Goal: Task Accomplishment & Management: Use online tool/utility

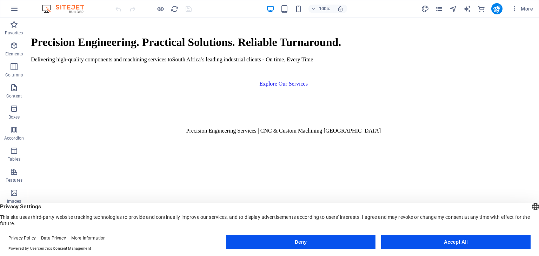
scroll to position [281, 0]
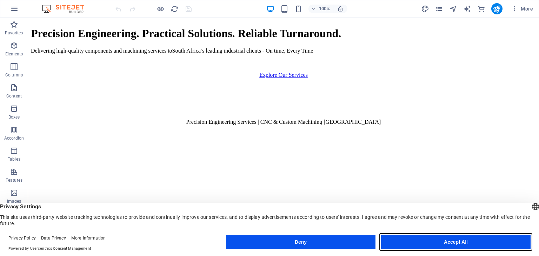
click at [441, 243] on button "Accept All" at bounding box center [456, 242] width 150 height 14
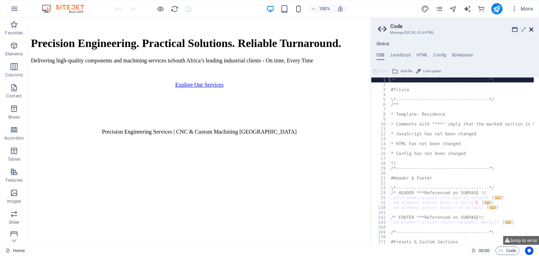
click at [529, 27] on icon at bounding box center [531, 30] width 4 height 6
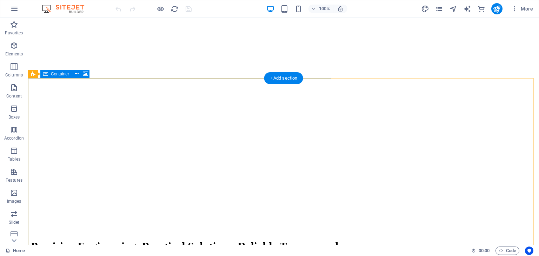
scroll to position [0, 0]
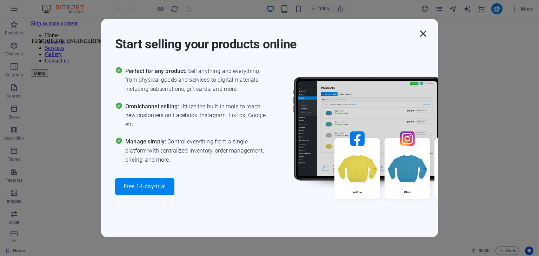
click at [424, 34] on icon "button" at bounding box center [423, 33] width 13 height 13
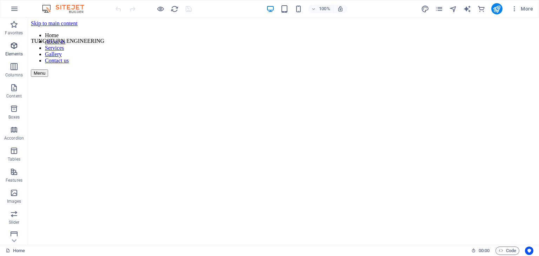
click at [18, 51] on span "Elements" at bounding box center [14, 49] width 28 height 17
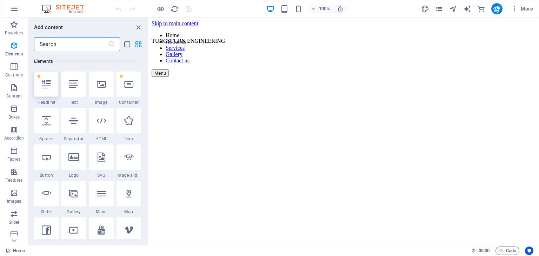
scroll to position [74, 0]
click at [74, 46] on input "text" at bounding box center [71, 44] width 74 height 14
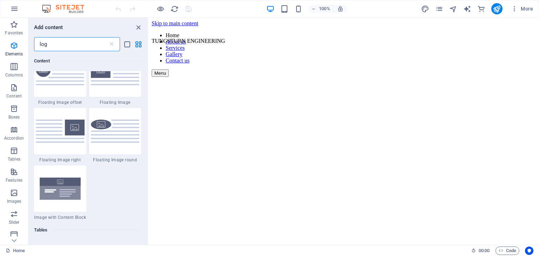
scroll to position [0, 0]
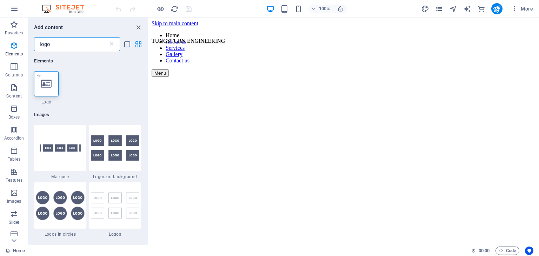
type input "logo"
click at [43, 86] on icon at bounding box center [46, 83] width 11 height 9
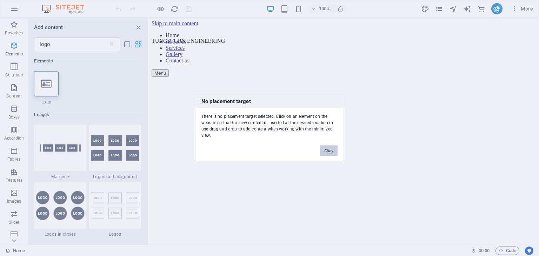
click at [331, 150] on button "Okay" at bounding box center [329, 151] width 18 height 11
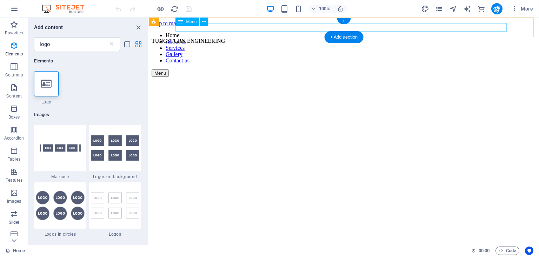
click at [251, 32] on nav "Home About us Services Gallery Contact us" at bounding box center [344, 48] width 385 height 32
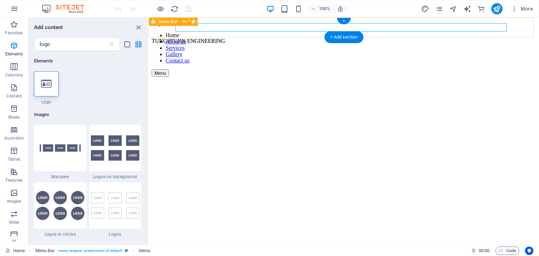
click at [164, 32] on div "TUNGSTURN ENGINEERING Home About us Services Gallery Contact us Menu" at bounding box center [344, 54] width 385 height 45
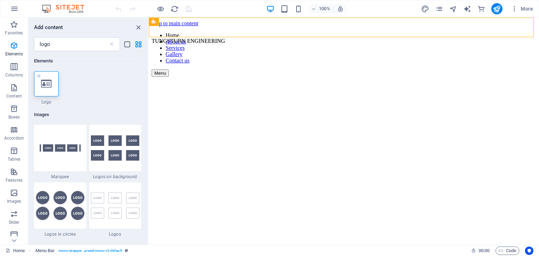
click at [54, 82] on div at bounding box center [46, 83] width 25 height 25
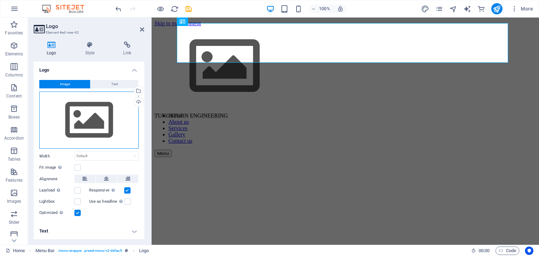
click at [84, 124] on div "Drag files here, click to choose files or select files from Files or our free s…" at bounding box center [88, 121] width 99 height 58
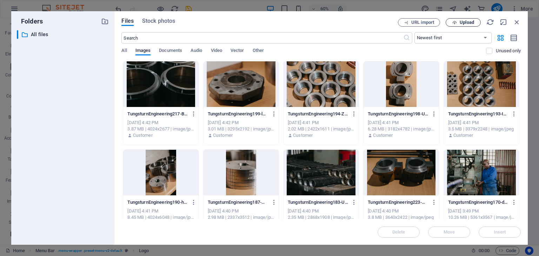
click at [463, 21] on span "Upload" at bounding box center [467, 22] width 14 height 4
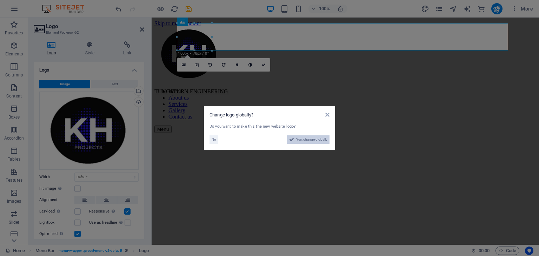
click at [306, 141] on span "Yes, change globally" at bounding box center [311, 139] width 31 height 8
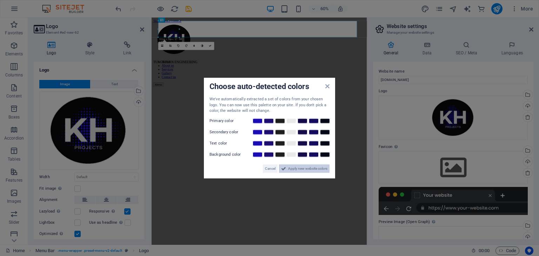
click at [297, 170] on span "Apply new website colors" at bounding box center [307, 168] width 39 height 8
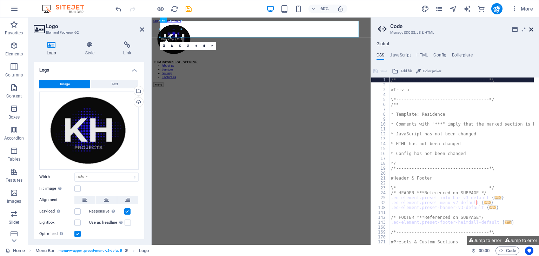
click at [531, 30] on icon at bounding box center [531, 30] width 4 height 6
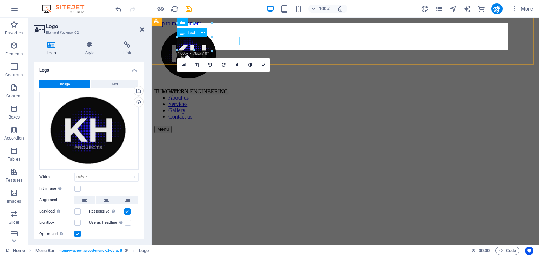
click at [228, 83] on div "TUNGSTURN ENGINEERING" at bounding box center [190, 92] width 73 height 18
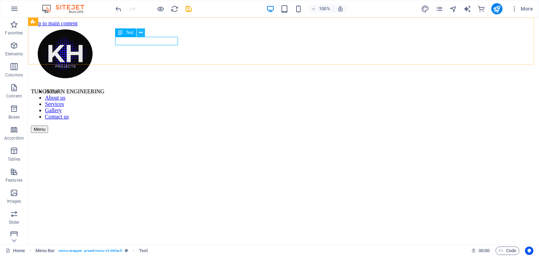
click at [141, 34] on icon at bounding box center [141, 32] width 4 height 7
click at [141, 33] on icon at bounding box center [141, 32] width 4 height 7
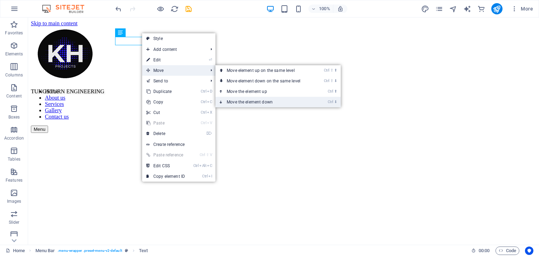
click at [238, 103] on link "Ctrl ⬇ Move the element down" at bounding box center [265, 102] width 99 height 11
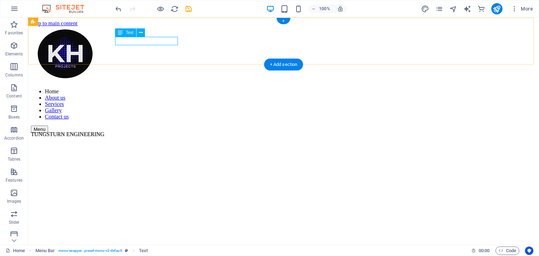
click at [104, 126] on div "TUNGSTURN ENGINEERING" at bounding box center [67, 135] width 73 height 18
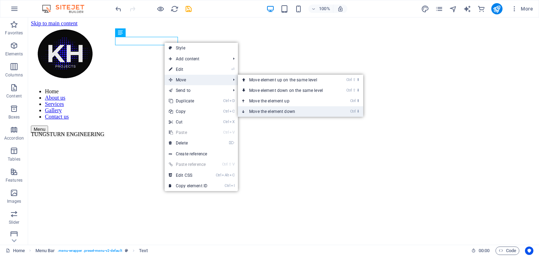
click at [253, 110] on link "Ctrl ⬇ Move the element down" at bounding box center [287, 111] width 99 height 11
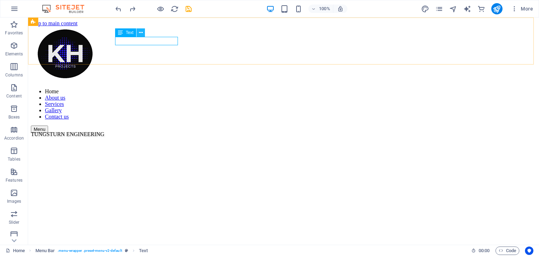
click at [140, 34] on icon at bounding box center [141, 32] width 4 height 7
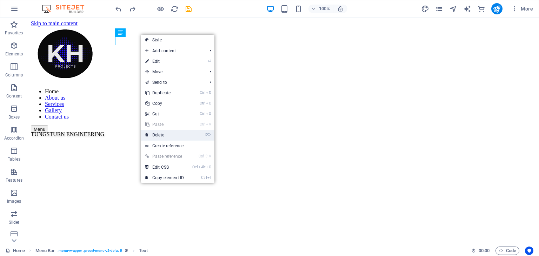
click at [173, 134] on link "⌦ Delete" at bounding box center [164, 135] width 47 height 11
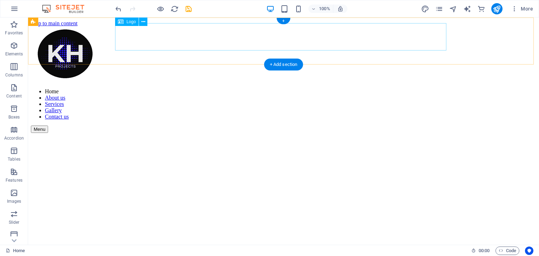
click at [131, 40] on div at bounding box center [283, 55] width 505 height 56
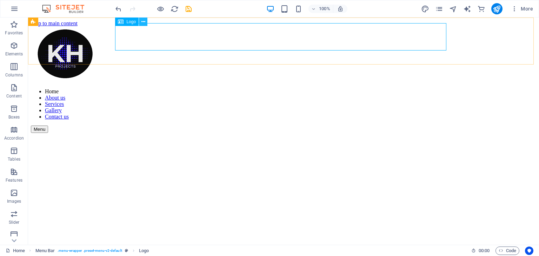
click at [144, 23] on icon at bounding box center [143, 21] width 4 height 7
click at [137, 44] on div at bounding box center [283, 55] width 505 height 56
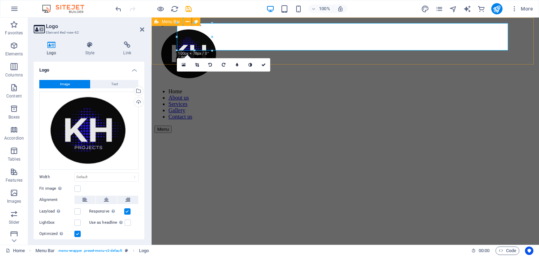
click at [509, 39] on div "Home About us Services Gallery Contact us Menu" at bounding box center [345, 80] width 382 height 106
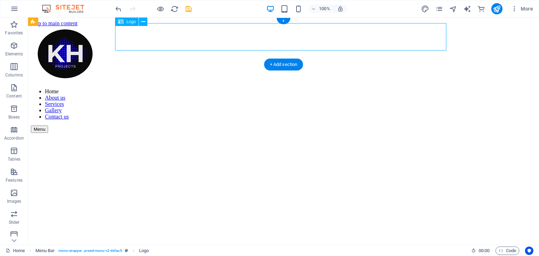
drag, startPoint x: 219, startPoint y: 35, endPoint x: 177, endPoint y: 40, distance: 42.0
click at [188, 47] on div at bounding box center [283, 55] width 505 height 56
click at [141, 36] on div at bounding box center [283, 55] width 505 height 56
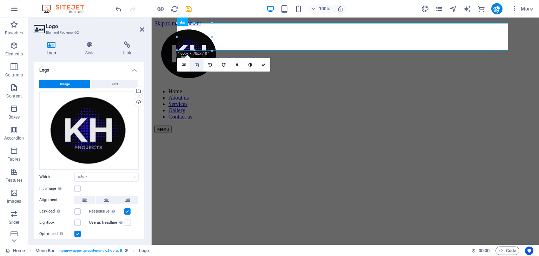
click at [198, 64] on icon at bounding box center [197, 65] width 4 height 4
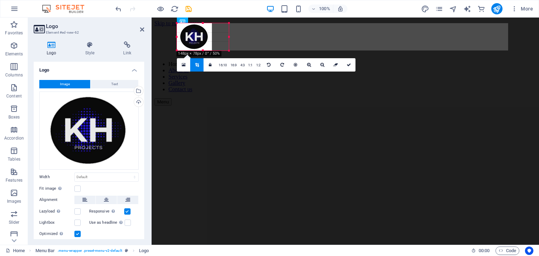
drag, startPoint x: 212, startPoint y: 38, endPoint x: 229, endPoint y: 41, distance: 17.4
click at [229, 41] on div at bounding box center [229, 36] width 2 height 27
click at [426, 35] on div at bounding box center [345, 41] width 382 height 29
click at [213, 66] on link at bounding box center [210, 64] width 13 height 13
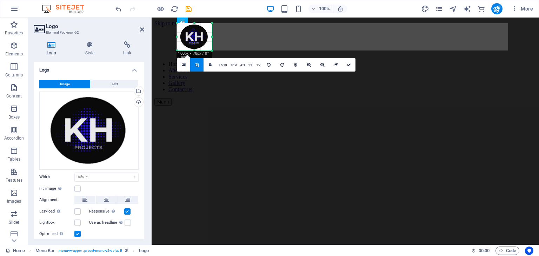
click at [198, 66] on icon at bounding box center [197, 65] width 4 height 4
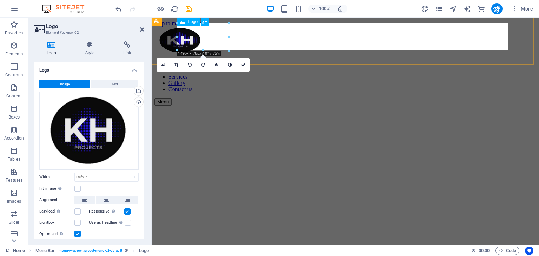
drag, startPoint x: 380, startPoint y: 54, endPoint x: 217, endPoint y: 37, distance: 164.5
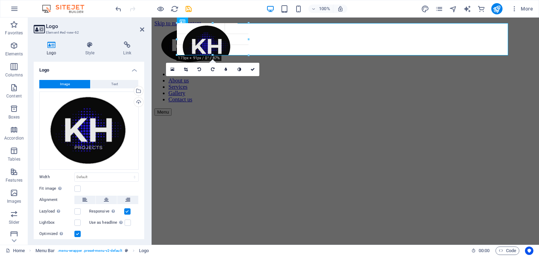
drag, startPoint x: 229, startPoint y: 51, endPoint x: 238, endPoint y: 61, distance: 13.9
type input "203"
select select "px"
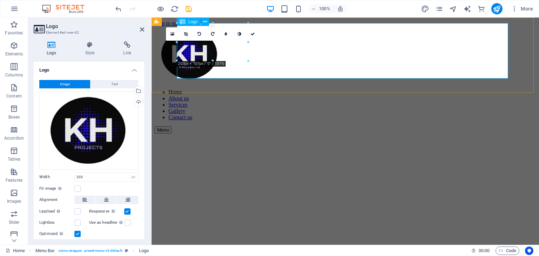
click at [371, 64] on div at bounding box center [345, 55] width 382 height 57
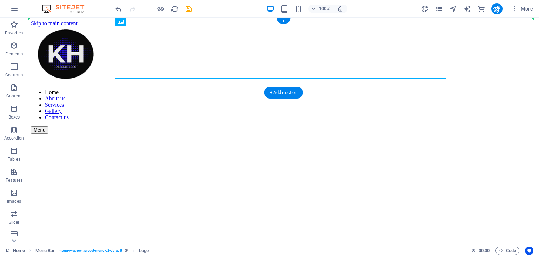
drag, startPoint x: 146, startPoint y: 44, endPoint x: 67, endPoint y: 45, distance: 78.6
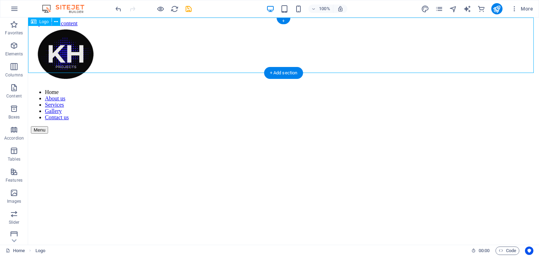
click at [510, 41] on div at bounding box center [283, 55] width 505 height 57
click at [486, 47] on div at bounding box center [283, 55] width 505 height 57
select select "px"
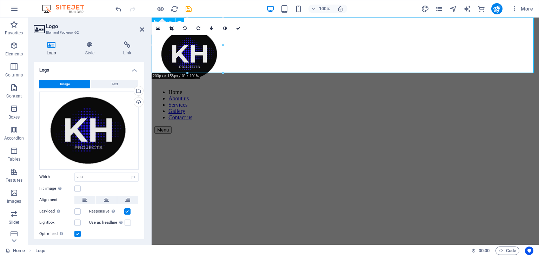
click at [236, 72] on div at bounding box center [345, 55] width 382 height 57
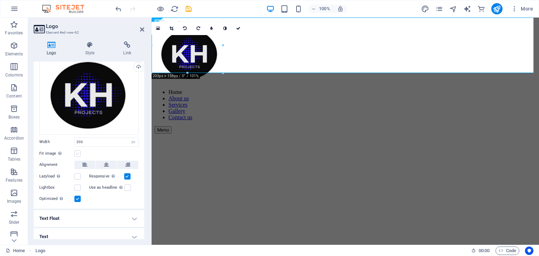
click at [77, 151] on label at bounding box center [77, 154] width 6 height 6
click at [0, 0] on input "Fit image Automatically fit image to a fixed width and height" at bounding box center [0, 0] width 0 height 0
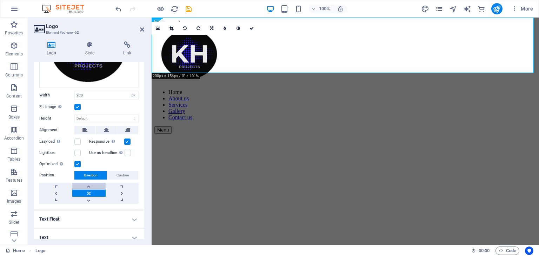
scroll to position [87, 0]
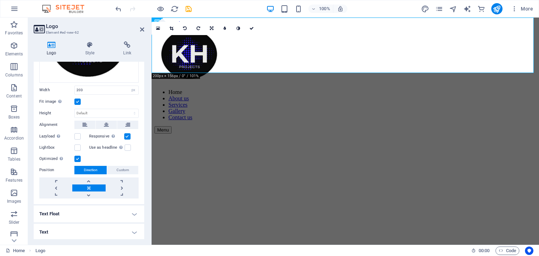
click at [91, 185] on link at bounding box center [88, 188] width 33 height 7
click at [56, 188] on link at bounding box center [55, 188] width 33 height 7
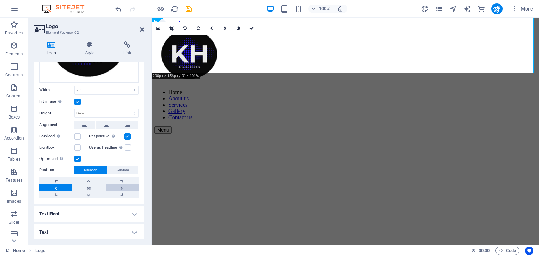
click at [119, 187] on link at bounding box center [122, 188] width 33 height 7
click at [64, 185] on link at bounding box center [55, 188] width 33 height 7
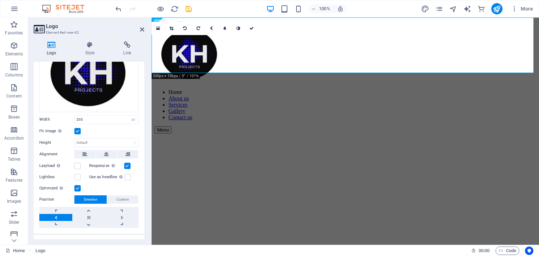
scroll to position [52, 0]
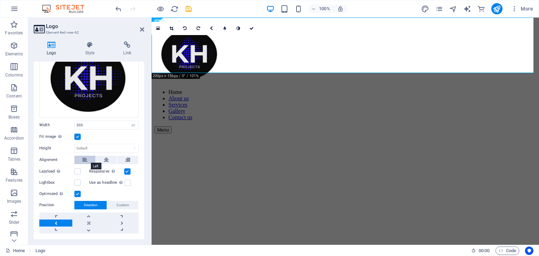
click at [86, 158] on icon at bounding box center [84, 160] width 5 height 8
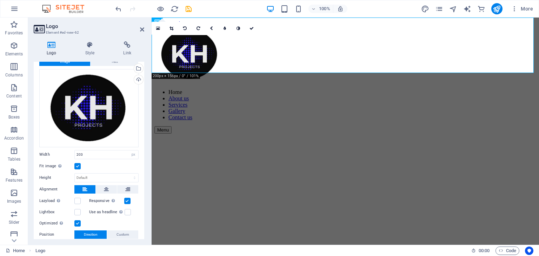
scroll to position [0, 0]
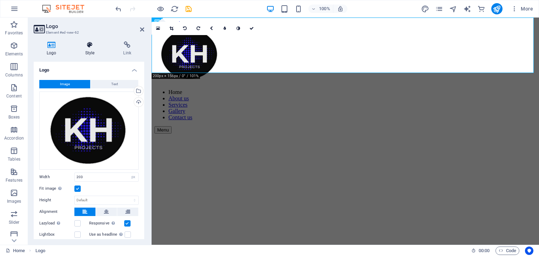
click at [93, 48] on icon at bounding box center [89, 44] width 35 height 7
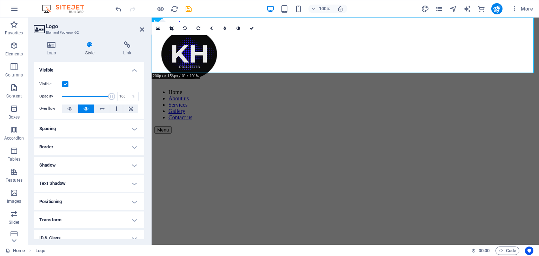
click at [129, 131] on h4 "Spacing" at bounding box center [89, 128] width 111 height 17
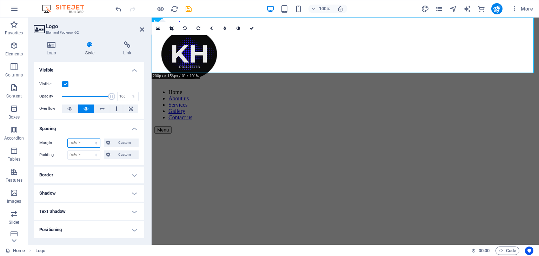
click at [87, 143] on select "Default auto px % rem vw vh Custom" at bounding box center [84, 143] width 32 height 8
select select "vw"
click at [89, 139] on select "Default auto px % rem vw vh Custom" at bounding box center [84, 143] width 32 height 8
type input "0"
click at [107, 164] on div "Margin 0 Default auto px % rem vw vh Custom Custom 0 auto px % rem vw vh 0 auto…" at bounding box center [89, 149] width 111 height 32
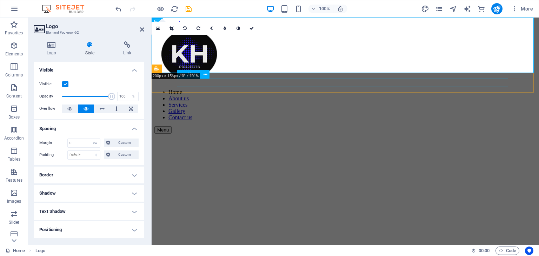
click at [364, 89] on nav "Home About us Services Gallery Contact us" at bounding box center [345, 105] width 382 height 32
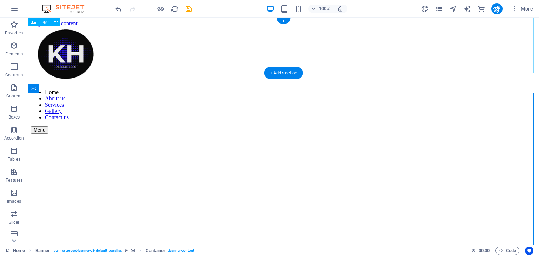
click at [392, 49] on div at bounding box center [283, 55] width 505 height 57
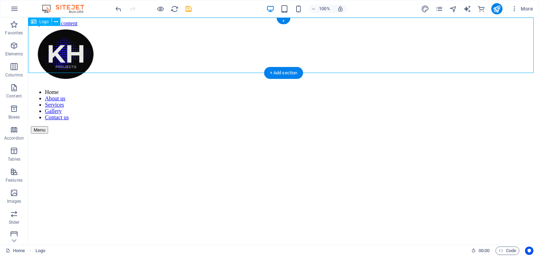
drag, startPoint x: 532, startPoint y: 72, endPoint x: 388, endPoint y: 58, distance: 145.0
click at [402, 61] on div at bounding box center [283, 55] width 505 height 57
click at [54, 22] on icon at bounding box center [56, 21] width 4 height 7
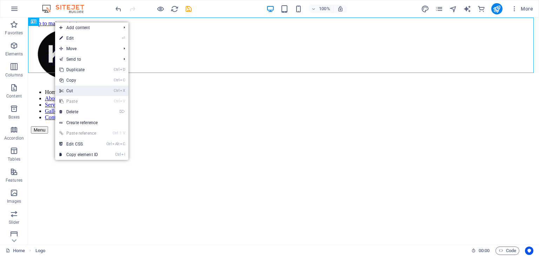
click at [107, 91] on li "Ctrl X Cut" at bounding box center [91, 91] width 73 height 11
click at [91, 91] on link "Ctrl X Cut" at bounding box center [78, 91] width 47 height 11
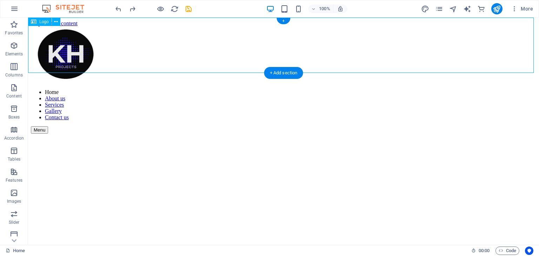
click at [72, 54] on div at bounding box center [283, 55] width 505 height 57
click at [57, 20] on icon at bounding box center [56, 21] width 4 height 7
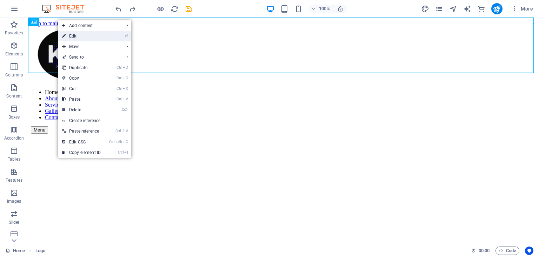
click at [100, 35] on link "⏎ Edit" at bounding box center [81, 36] width 47 height 11
select select "vw"
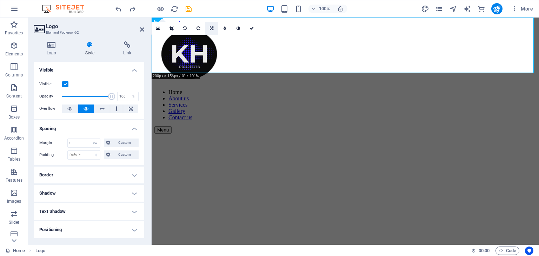
click at [212, 26] on link at bounding box center [211, 28] width 13 height 13
click at [197, 37] on icon at bounding box center [198, 39] width 3 height 4
click at [198, 35] on div "16:10 16:9 4:3 1:1 1:2 0" at bounding box center [205, 28] width 107 height 13
click at [352, 47] on div at bounding box center [345, 55] width 382 height 57
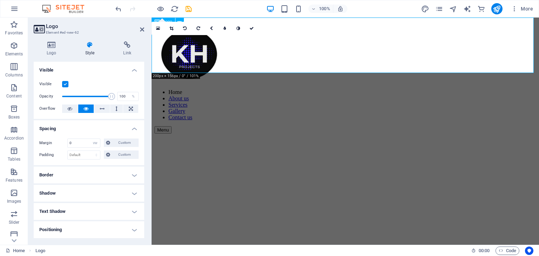
click at [433, 59] on div at bounding box center [345, 55] width 382 height 57
click at [432, 59] on div at bounding box center [345, 55] width 382 height 57
drag, startPoint x: 110, startPoint y: 97, endPoint x: 67, endPoint y: 99, distance: 43.2
click at [67, 99] on span at bounding box center [67, 96] width 7 height 7
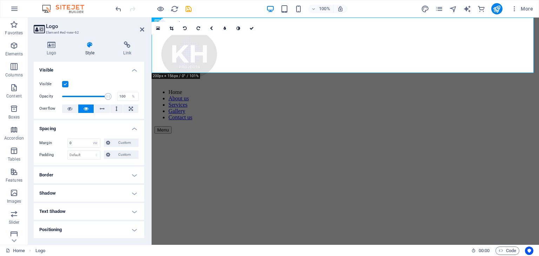
drag, startPoint x: 218, startPoint y: 116, endPoint x: 154, endPoint y: 106, distance: 64.7
click at [102, 110] on icon at bounding box center [102, 109] width 5 height 8
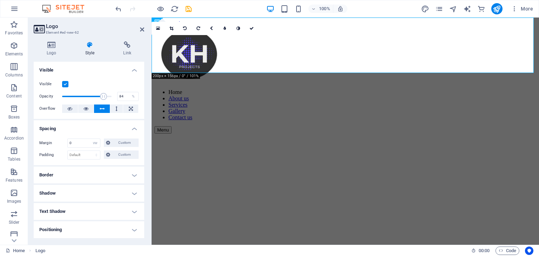
click at [102, 110] on icon at bounding box center [102, 109] width 5 height 8
click at [102, 109] on icon at bounding box center [102, 109] width 5 height 8
drag, startPoint x: 250, startPoint y: 113, endPoint x: 153, endPoint y: 102, distance: 97.4
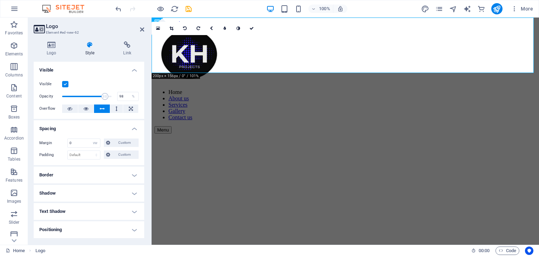
type input "100"
click at [145, 166] on div "Logo Style Link Logo Image Text Drag files here, click to choose files or selec…" at bounding box center [89, 140] width 122 height 209
click at [88, 142] on input "0" at bounding box center [84, 143] width 32 height 8
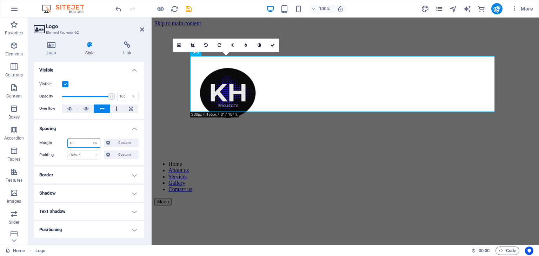
click at [84, 141] on input "10" at bounding box center [84, 143] width 32 height 8
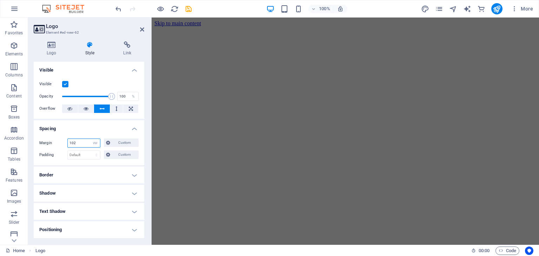
click at [78, 142] on input "102" at bounding box center [84, 143] width 32 height 8
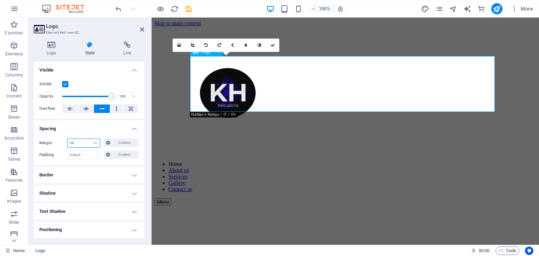
type input "10"
click at [466, 96] on div at bounding box center [345, 93] width 304 height 57
drag, startPoint x: 495, startPoint y: 90, endPoint x: 460, endPoint y: 93, distance: 35.2
click at [195, 49] on link at bounding box center [192, 45] width 13 height 13
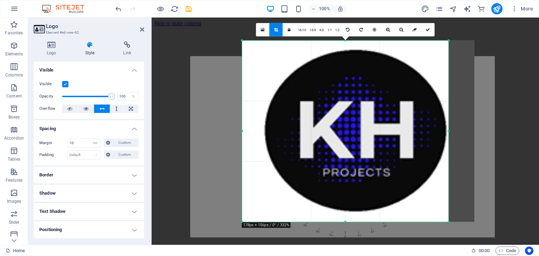
drag, startPoint x: 463, startPoint y: 132, endPoint x: 437, endPoint y: 130, distance: 26.4
click at [437, 130] on div "180 170 160 150 140 130 120 110 100 90 80 70 60 50 40 30 20 10 0 -10 -20 -30 -4…" at bounding box center [345, 131] width 206 height 181
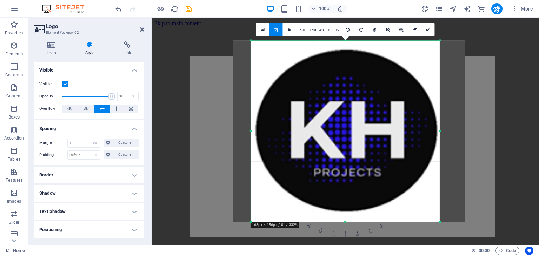
drag, startPoint x: 243, startPoint y: 133, endPoint x: 261, endPoint y: 133, distance: 17.9
click at [261, 133] on div "180 170 160 150 140 130 120 110 100 90 80 70 60 50 40 30 20 10 0 -10 -20 -30 -4…" at bounding box center [345, 131] width 189 height 181
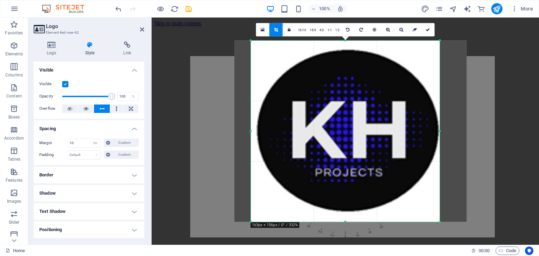
click at [346, 221] on div "180 170 160 150 140 130 120 110 100 90 80 70 60 50 40 30 20 10 0 -10 -20 -30 -4…" at bounding box center [345, 131] width 189 height 181
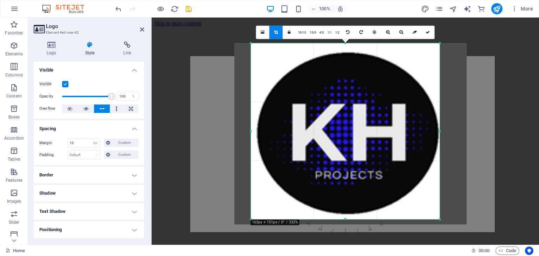
drag, startPoint x: 346, startPoint y: 221, endPoint x: 346, endPoint y: 216, distance: 5.3
click at [346, 216] on div "180 170 160 150 140 130 120 110 100 90 80 70 60 50 40 30 20 10 0 -10 -20 -30 -4…" at bounding box center [345, 131] width 189 height 176
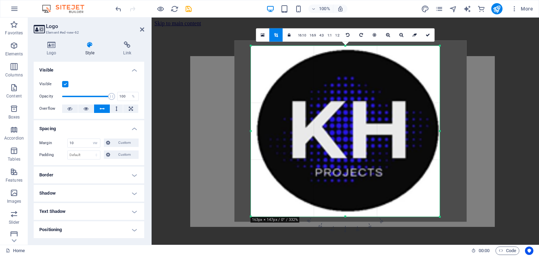
drag, startPoint x: 346, startPoint y: 42, endPoint x: 347, endPoint y: 49, distance: 7.2
click at [347, 49] on div "180 170 160 150 140 130 120 110 100 90 80 70 60 50 40 30 20 10 0 -10 -20 -30 -4…" at bounding box center [345, 131] width 189 height 171
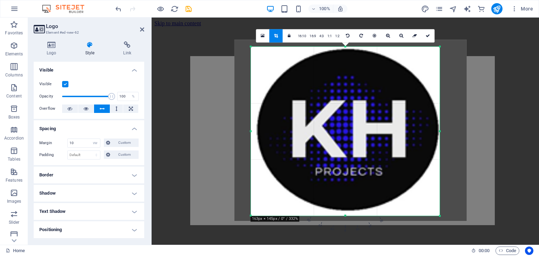
click at [462, 112] on div at bounding box center [350, 130] width 232 height 181
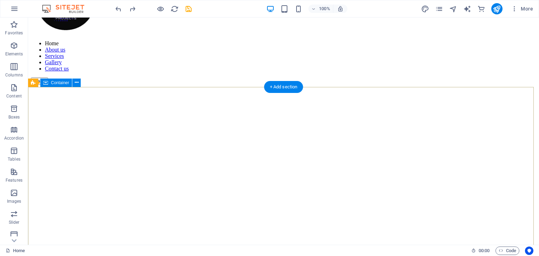
scroll to position [70, 0]
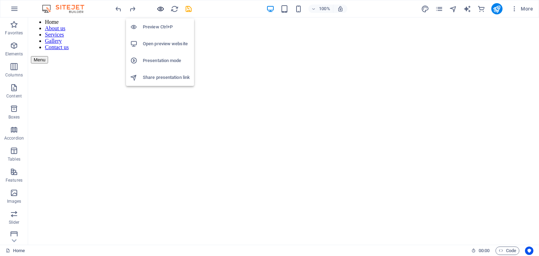
click at [159, 9] on icon "button" at bounding box center [161, 9] width 8 height 8
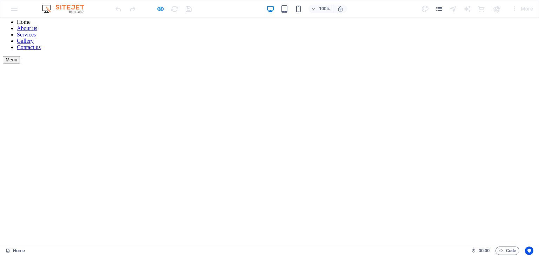
scroll to position [0, 0]
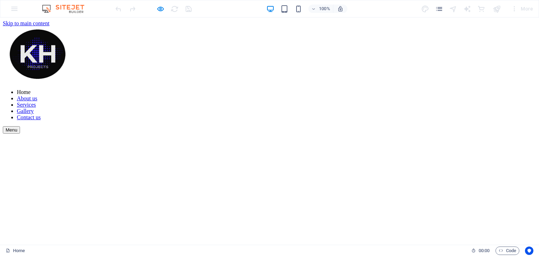
click at [294, 89] on ul "Home About us Services Gallery Contact us" at bounding box center [269, 105] width 533 height 32
click at [257, 89] on ul "Home About us Services Gallery Contact us" at bounding box center [269, 105] width 533 height 32
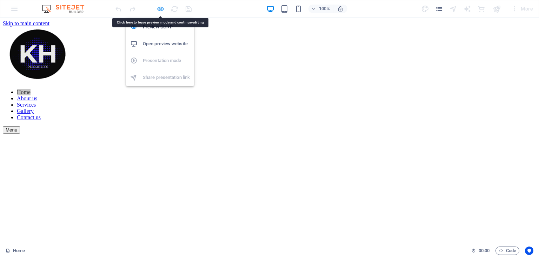
click at [160, 11] on icon "button" at bounding box center [161, 9] width 8 height 8
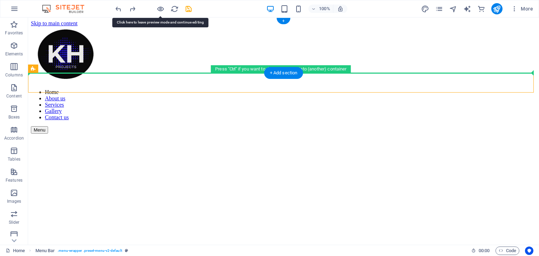
drag, startPoint x: 324, startPoint y: 84, endPoint x: 328, endPoint y: 61, distance: 22.7
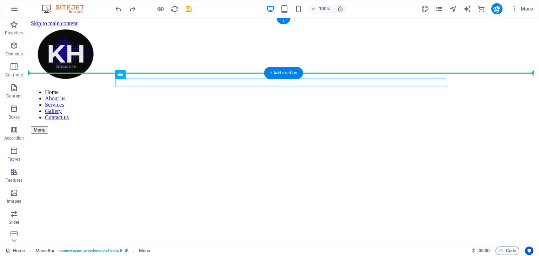
drag, startPoint x: 334, startPoint y: 84, endPoint x: 338, endPoint y: 65, distance: 19.8
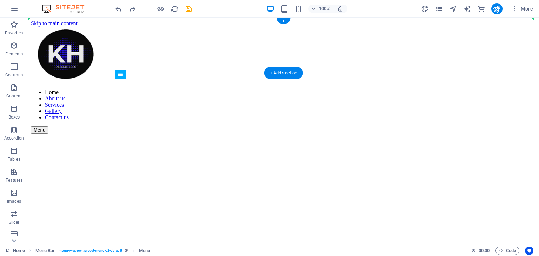
drag, startPoint x: 332, startPoint y: 82, endPoint x: 343, endPoint y: 44, distance: 40.1
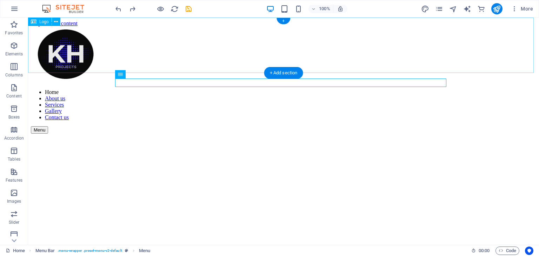
click at [334, 60] on div at bounding box center [283, 55] width 505 height 57
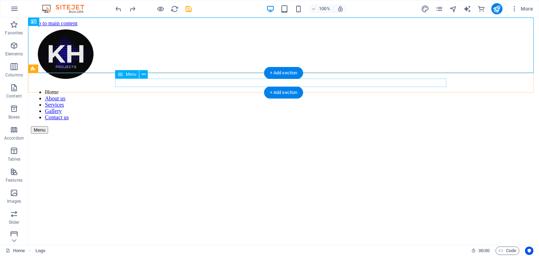
click at [219, 89] on nav "Home About us Services Gallery Contact us" at bounding box center [283, 105] width 505 height 32
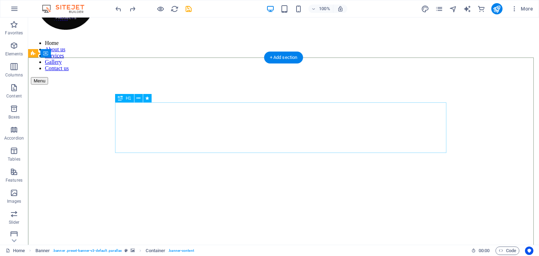
scroll to position [70, 0]
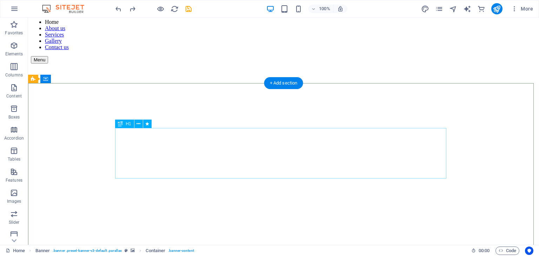
scroll to position [0, 0]
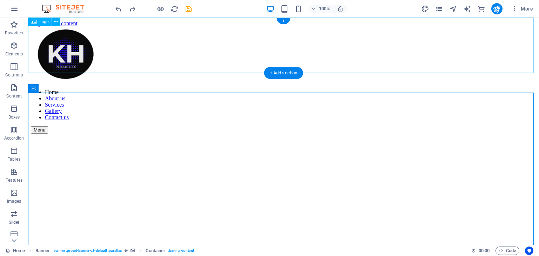
click at [164, 58] on div at bounding box center [283, 55] width 505 height 57
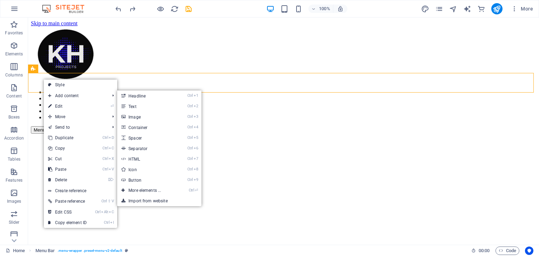
click at [149, 96] on link "Ctrl 1 Headline" at bounding box center [146, 96] width 58 height 11
click at [135, 108] on link "Ctrl 2 Text" at bounding box center [148, 107] width 58 height 11
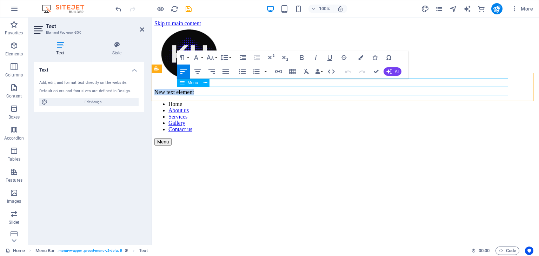
click at [207, 101] on nav "Home About us Services Gallery Contact us" at bounding box center [345, 117] width 382 height 32
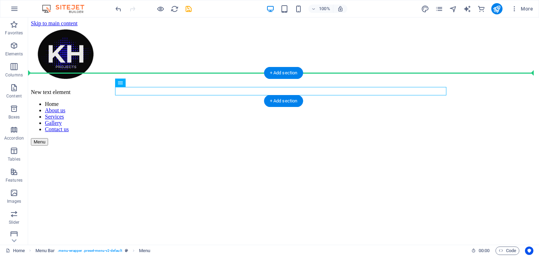
drag, startPoint x: 147, startPoint y: 102, endPoint x: 40, endPoint y: 84, distance: 109.0
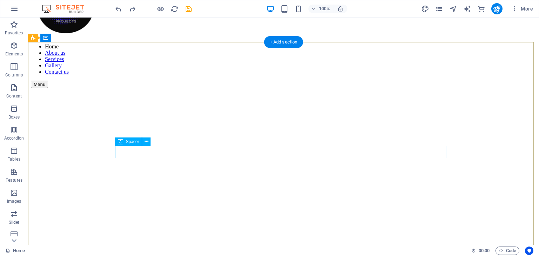
scroll to position [35, 0]
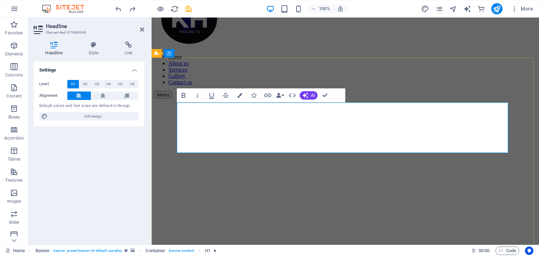
drag, startPoint x: 443, startPoint y: 120, endPoint x: 282, endPoint y: 143, distance: 162.4
drag, startPoint x: 180, startPoint y: 112, endPoint x: 453, endPoint y: 136, distance: 274.1
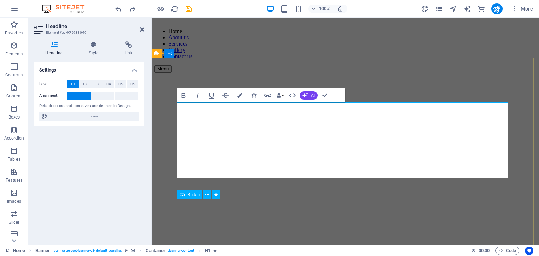
scroll to position [70, 0]
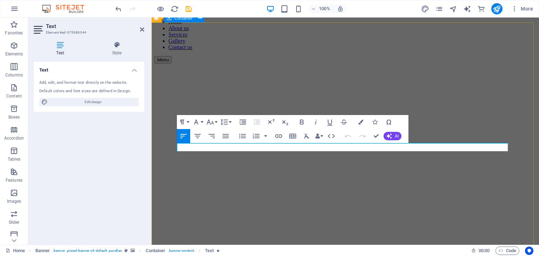
drag, startPoint x: 473, startPoint y: 148, endPoint x: 171, endPoint y: 148, distance: 301.5
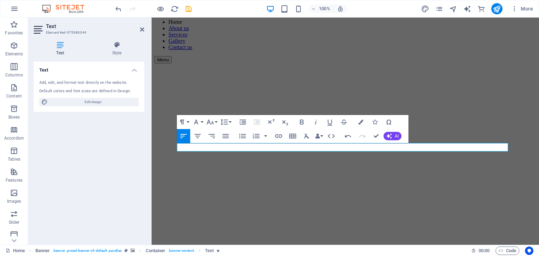
drag, startPoint x: 271, startPoint y: 146, endPoint x: 144, endPoint y: 146, distance: 127.1
drag, startPoint x: 227, startPoint y: 148, endPoint x: 172, endPoint y: 148, distance: 55.1
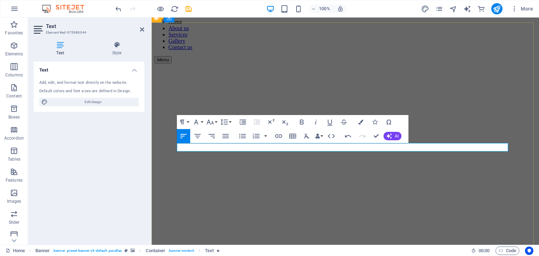
drag, startPoint x: 439, startPoint y: 148, endPoint x: 185, endPoint y: 148, distance: 253.8
drag, startPoint x: 461, startPoint y: 150, endPoint x: 445, endPoint y: 150, distance: 16.2
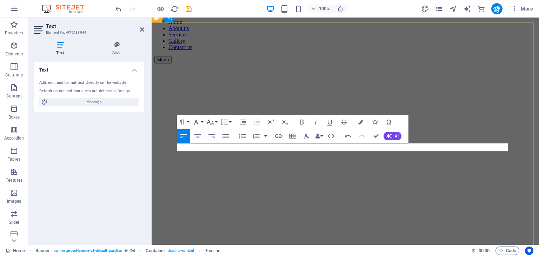
drag, startPoint x: 464, startPoint y: 147, endPoint x: 446, endPoint y: 147, distance: 17.5
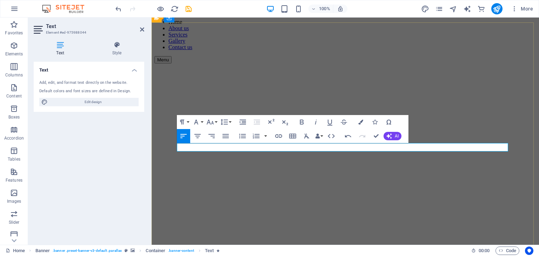
drag, startPoint x: 505, startPoint y: 146, endPoint x: 486, endPoint y: 151, distance: 19.8
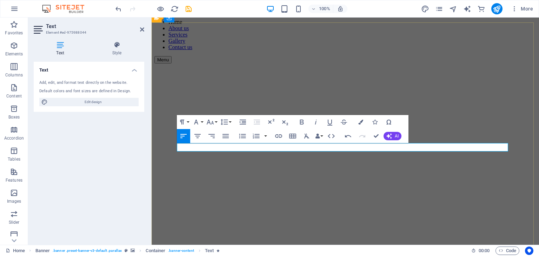
drag, startPoint x: 491, startPoint y: 148, endPoint x: 482, endPoint y: 148, distance: 9.5
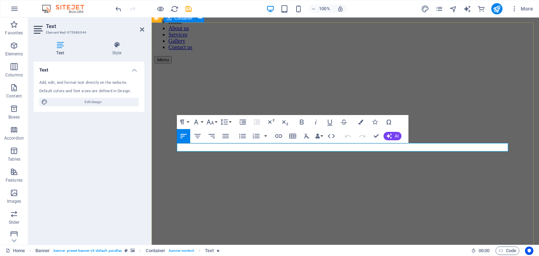
drag, startPoint x: 505, startPoint y: 148, endPoint x: 187, endPoint y: 148, distance: 318.7
click at [357, 122] on button "Colors" at bounding box center [360, 122] width 13 height 14
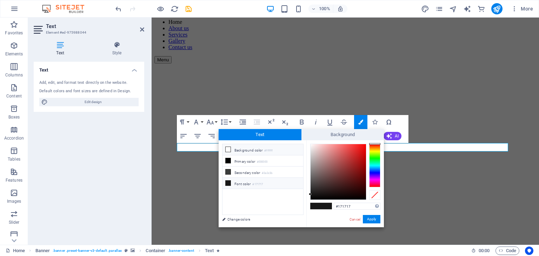
click at [231, 149] on li "Background color #ffffff" at bounding box center [263, 149] width 81 height 11
type input "#ffffff"
click at [370, 217] on button "Apply" at bounding box center [372, 219] width 18 height 8
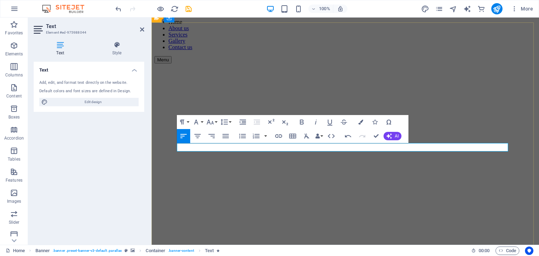
drag, startPoint x: 494, startPoint y: 148, endPoint x: 489, endPoint y: 148, distance: 5.7
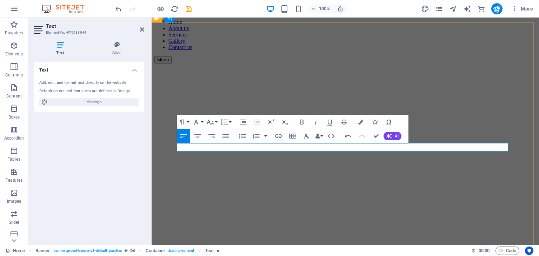
drag, startPoint x: 489, startPoint y: 148, endPoint x: 504, endPoint y: 147, distance: 15.4
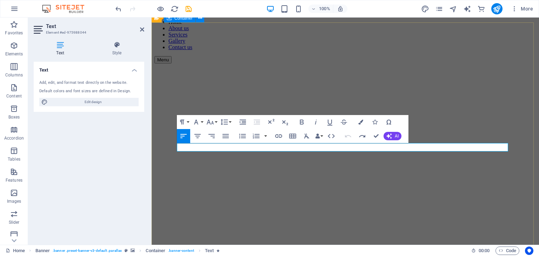
drag, startPoint x: 497, startPoint y: 149, endPoint x: 512, endPoint y: 148, distance: 14.8
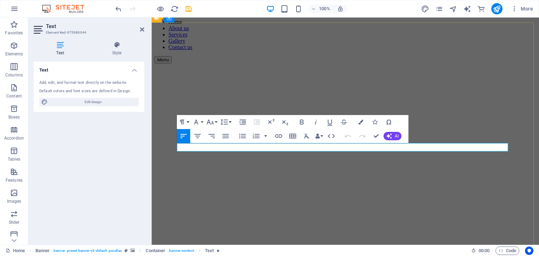
click at [188, 135] on button "Align Left" at bounding box center [183, 136] width 13 height 14
click at [304, 123] on icon "button" at bounding box center [302, 122] width 8 height 8
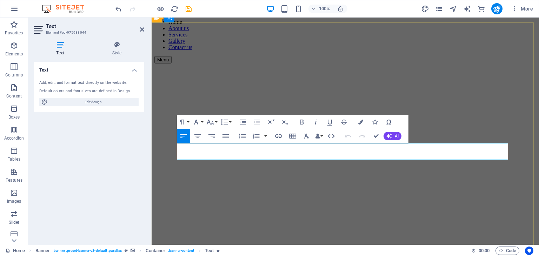
drag, startPoint x: 223, startPoint y: 159, endPoint x: 191, endPoint y: 157, distance: 31.3
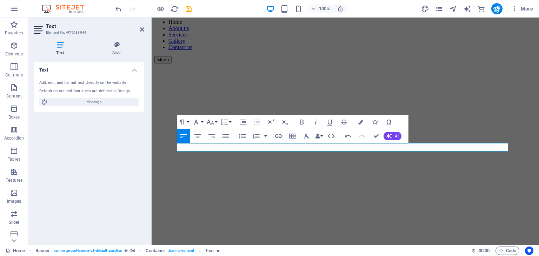
drag, startPoint x: 494, startPoint y: 147, endPoint x: 146, endPoint y: 148, distance: 348.2
click at [362, 124] on icon "button" at bounding box center [360, 122] width 5 height 5
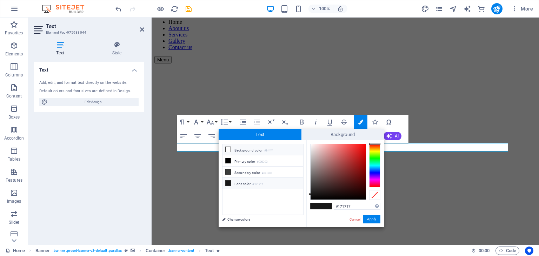
click at [255, 151] on li "Background color #ffffff" at bounding box center [263, 149] width 81 height 11
type input "#ffffff"
click at [372, 222] on button "Apply" at bounding box center [372, 219] width 18 height 8
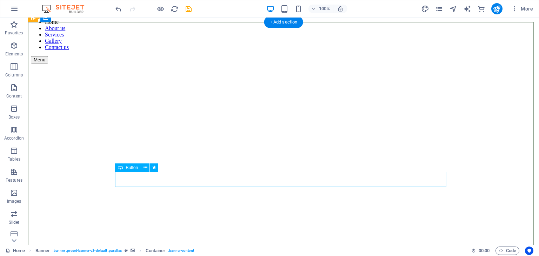
scroll to position [175, 0]
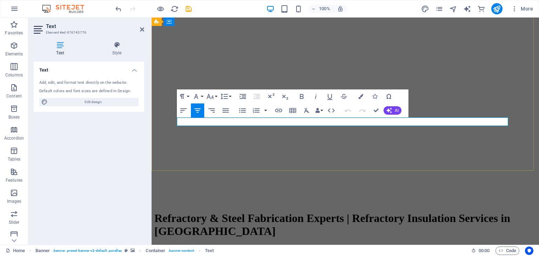
drag, startPoint x: 430, startPoint y: 122, endPoint x: 254, endPoint y: 122, distance: 175.8
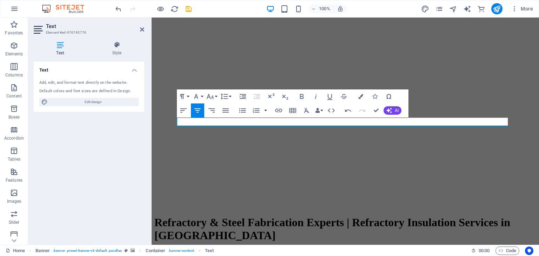
drag, startPoint x: 437, startPoint y: 119, endPoint x: 105, endPoint y: 122, distance: 331.7
click at [357, 98] on button "Colors" at bounding box center [360, 96] width 13 height 14
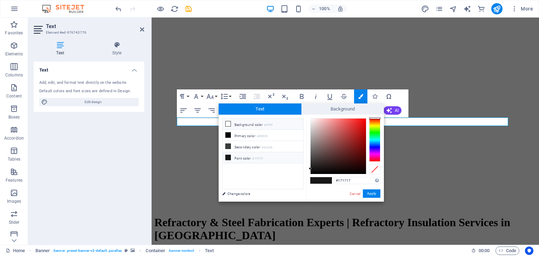
click at [244, 122] on li "Background color #ffffff" at bounding box center [263, 124] width 81 height 11
type input "#ffffff"
click at [369, 195] on button "Apply" at bounding box center [372, 194] width 18 height 8
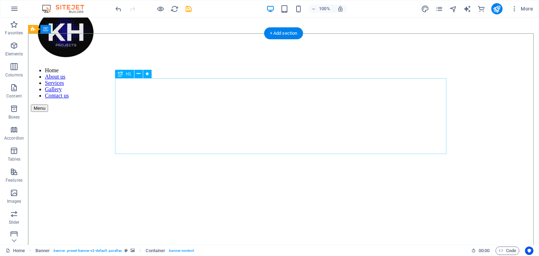
scroll to position [0, 0]
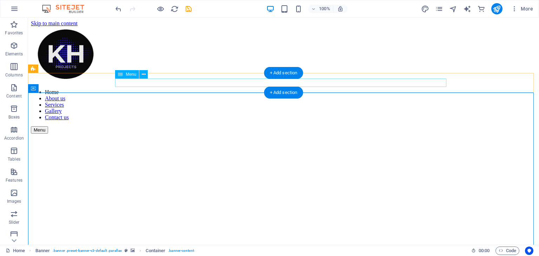
click at [364, 89] on nav "Home About us Services Gallery Contact us" at bounding box center [283, 105] width 505 height 32
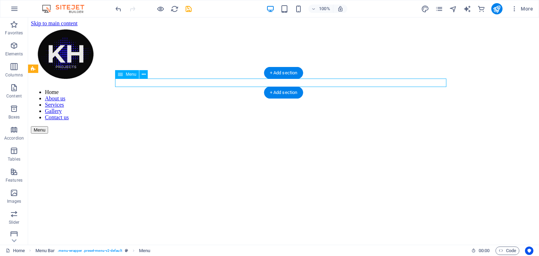
click at [364, 89] on nav "Home About us Services Gallery Contact us" at bounding box center [283, 105] width 505 height 32
select select
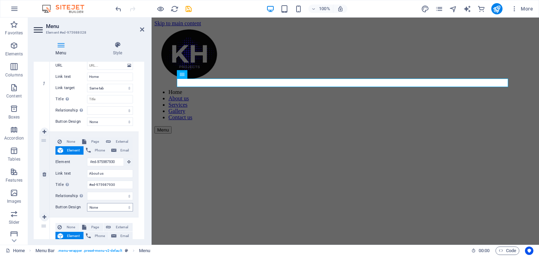
scroll to position [105, 0]
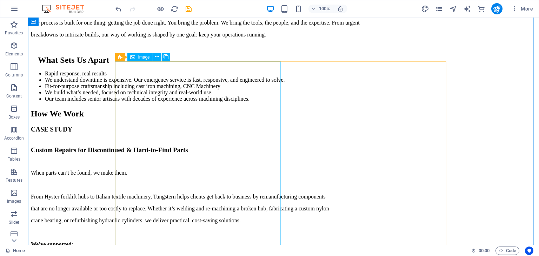
scroll to position [1228, 0]
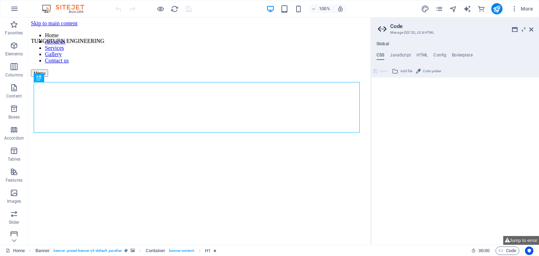
type textarea "/*------------------------------------*\"
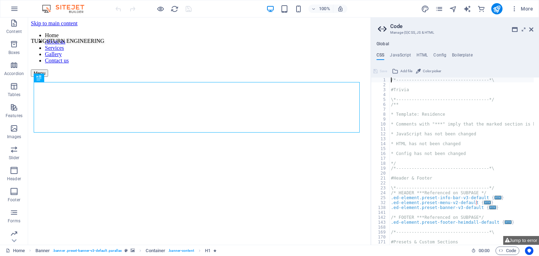
scroll to position [110, 0]
click at [9, 5] on button "button" at bounding box center [14, 8] width 17 height 17
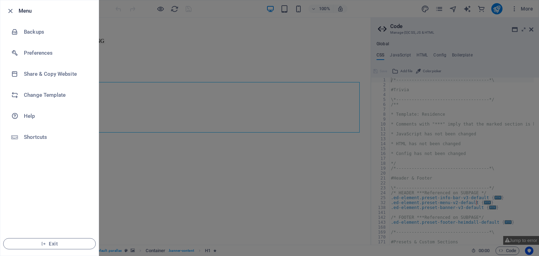
click at [521, 11] on div at bounding box center [269, 128] width 539 height 256
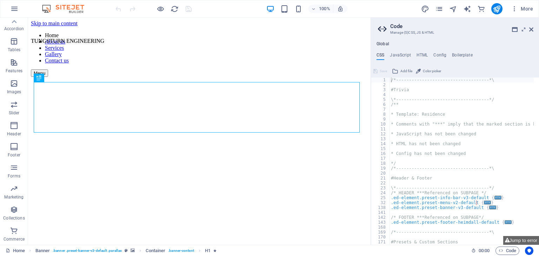
click at [524, 9] on span "More" at bounding box center [522, 8] width 22 height 7
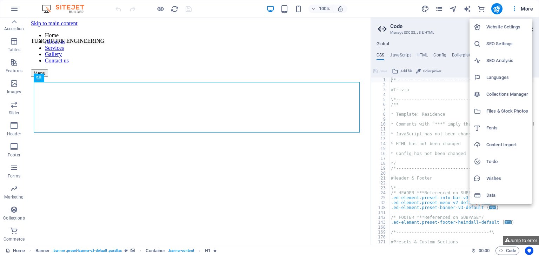
click at [477, 28] on icon at bounding box center [477, 27] width 7 height 7
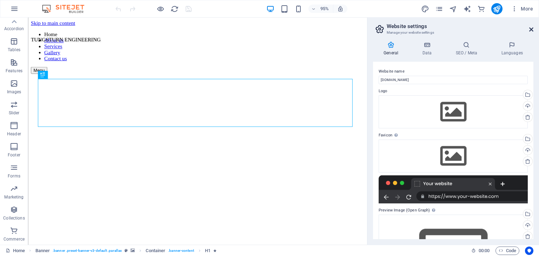
click at [532, 28] on icon at bounding box center [531, 30] width 4 height 6
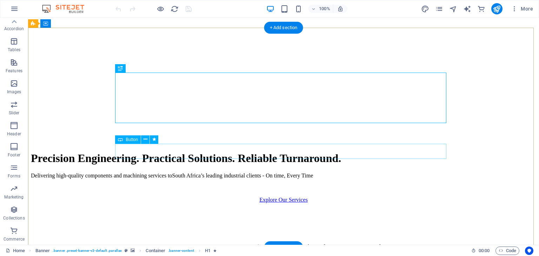
scroll to position [175, 0]
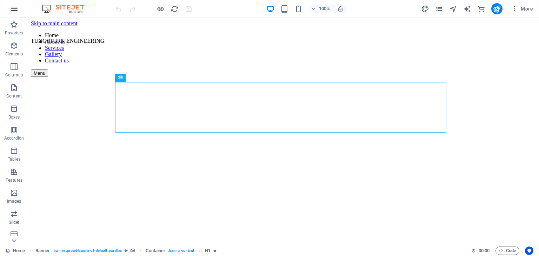
click at [16, 11] on icon "button" at bounding box center [14, 9] width 8 height 8
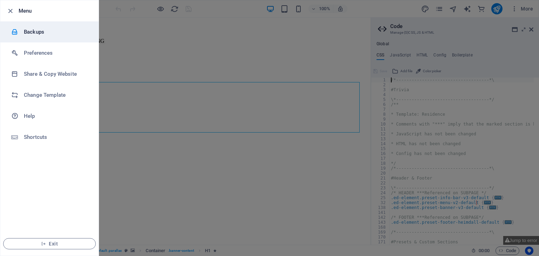
click at [54, 38] on li "Backups" at bounding box center [49, 31] width 98 height 21
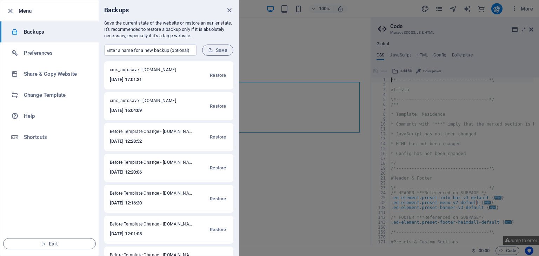
click at [54, 38] on li "Backups" at bounding box center [49, 31] width 98 height 21
click at [467, 45] on div at bounding box center [269, 128] width 539 height 256
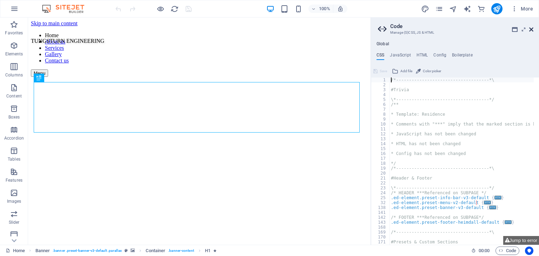
click at [531, 28] on icon at bounding box center [531, 30] width 4 height 6
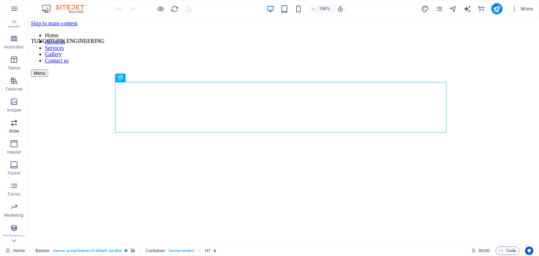
scroll to position [110, 0]
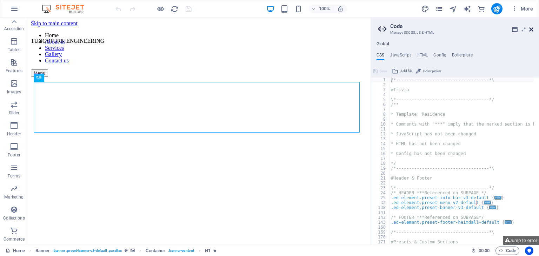
click at [529, 29] on icon at bounding box center [531, 30] width 4 height 6
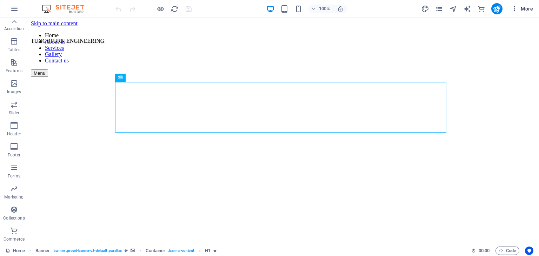
click at [516, 9] on icon "button" at bounding box center [514, 8] width 7 height 7
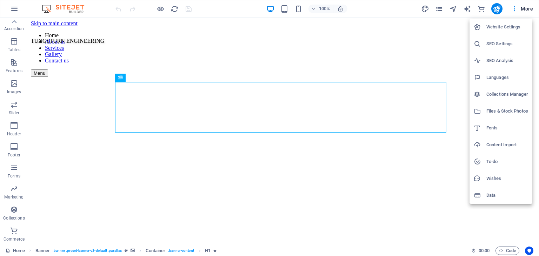
click at [524, 9] on div at bounding box center [269, 128] width 539 height 256
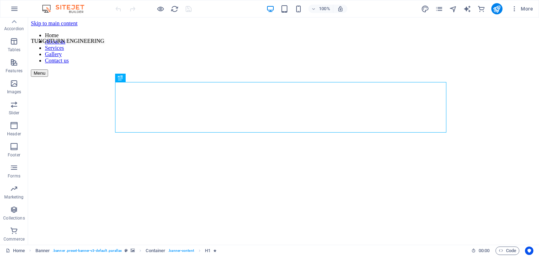
click at [524, 9] on span "More" at bounding box center [522, 8] width 22 height 7
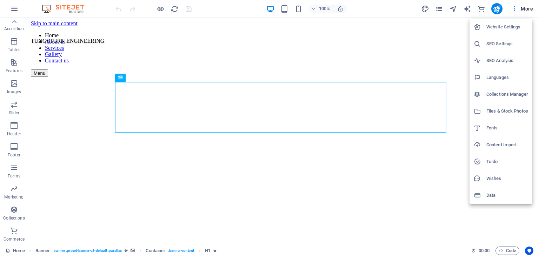
click at [13, 9] on div at bounding box center [269, 128] width 539 height 256
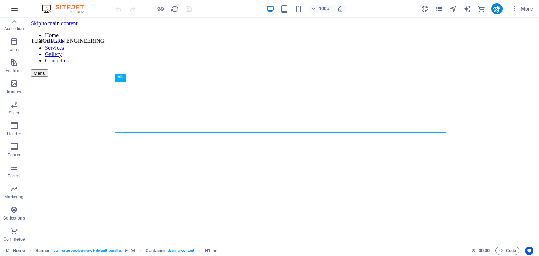
click at [19, 12] on button "button" at bounding box center [14, 8] width 17 height 17
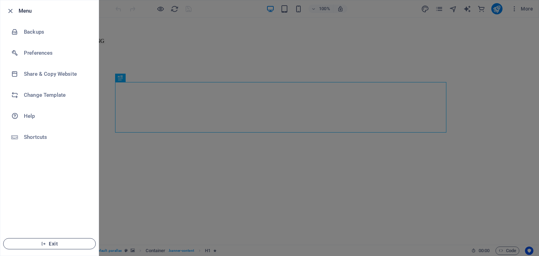
click at [60, 246] on span "Exit" at bounding box center [49, 244] width 81 height 6
